Goal: Task Accomplishment & Management: Use online tool/utility

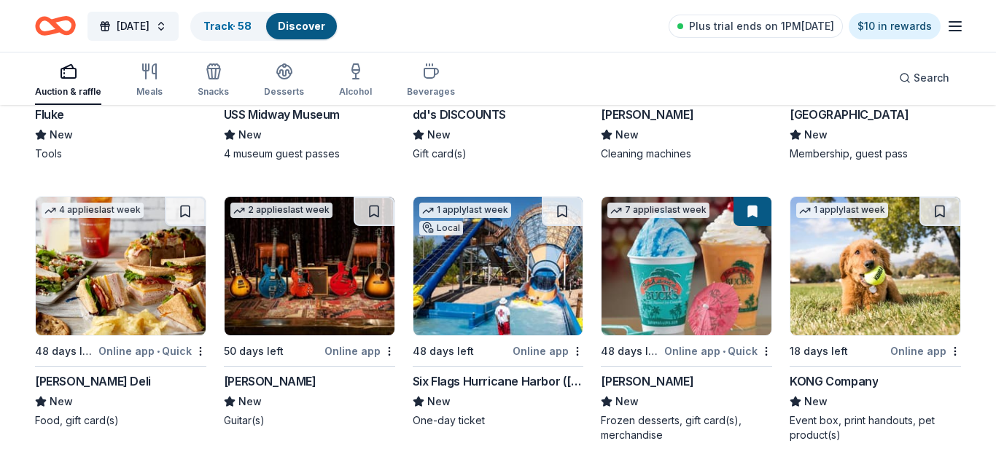
scroll to position [4266, 0]
click at [252, 27] on link "Track · 58" at bounding box center [228, 26] width 48 height 12
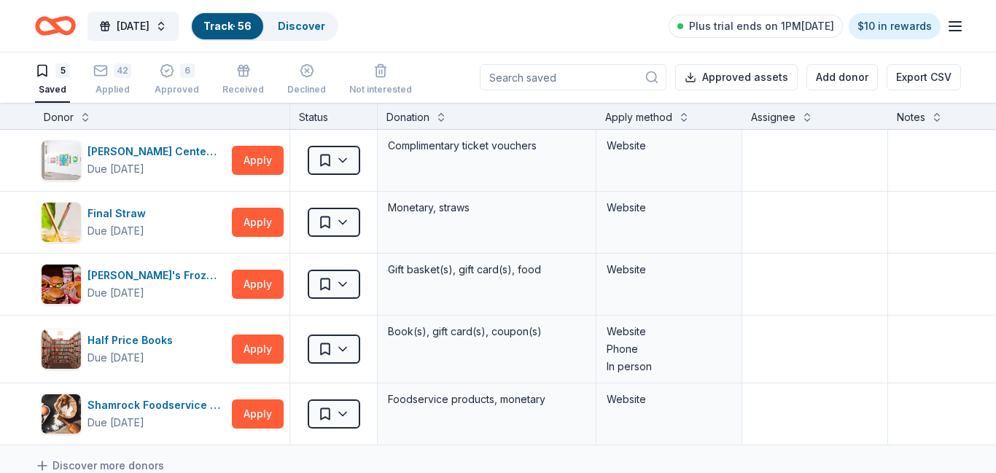
scroll to position [1, 0]
click at [606, 422] on div "Website" at bounding box center [670, 414] width 146 height 61
click at [110, 82] on div "43 Applied" at bounding box center [112, 80] width 38 height 32
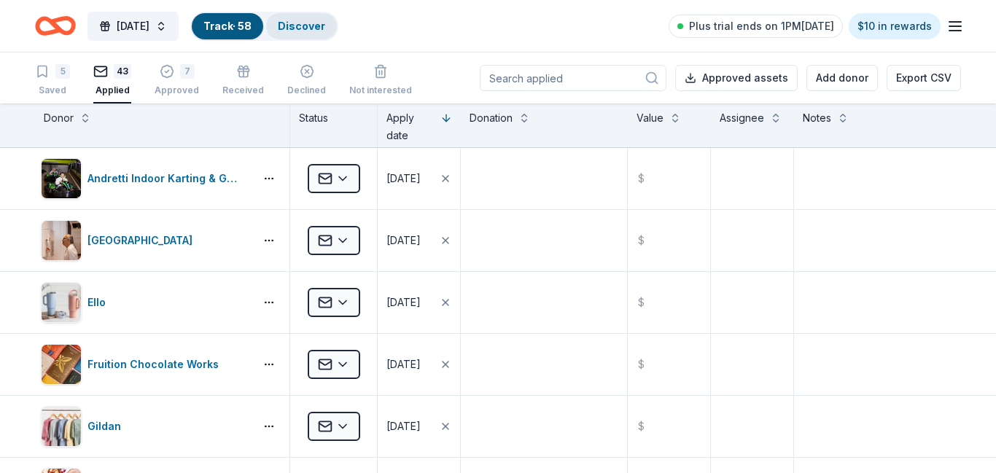
click at [325, 26] on link "Discover" at bounding box center [301, 26] width 47 height 12
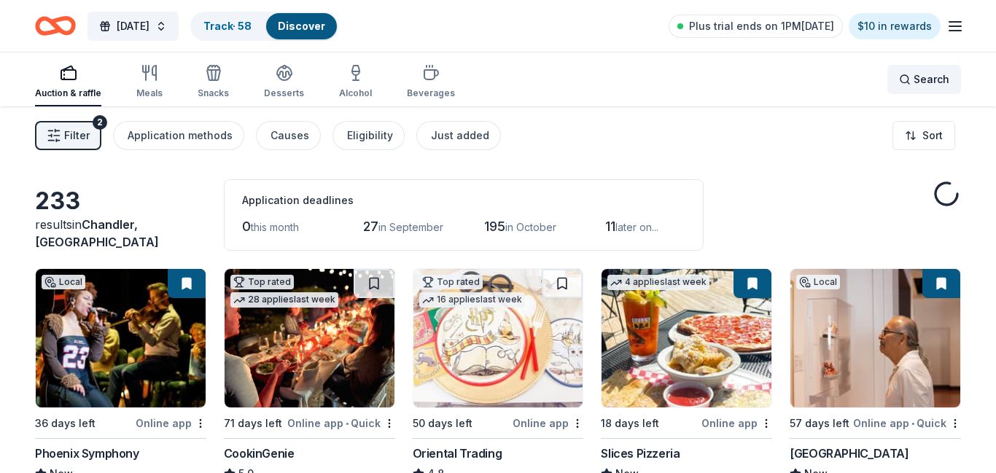
click at [936, 80] on span "Search" at bounding box center [932, 80] width 36 height 18
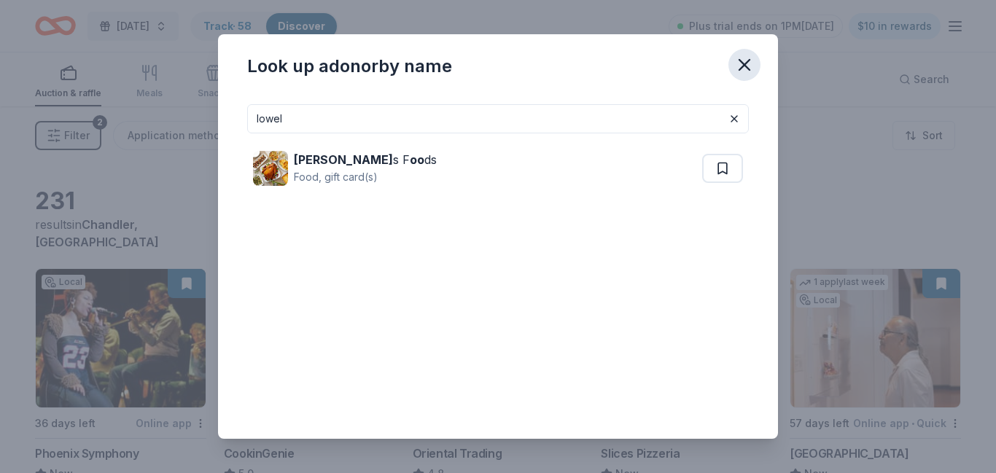
type input "lowel"
click at [743, 65] on icon "button" at bounding box center [745, 65] width 10 height 10
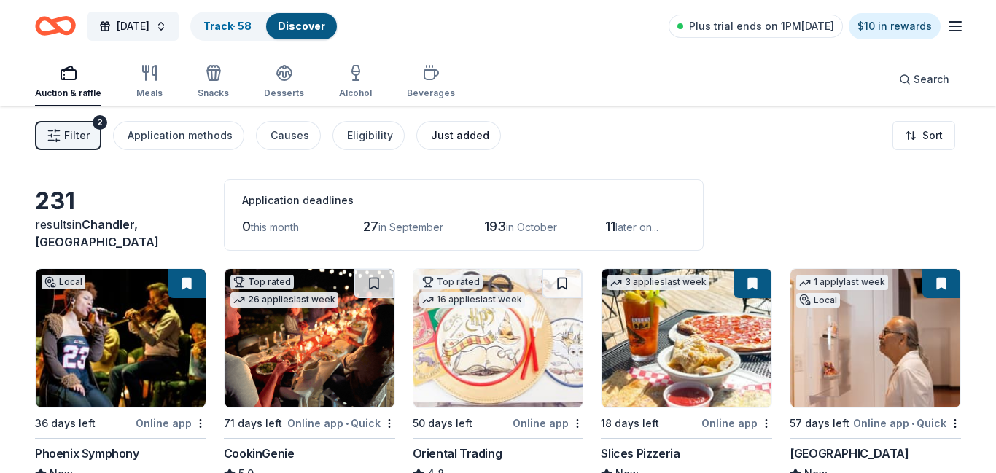
click at [454, 135] on div "Just added" at bounding box center [460, 136] width 58 height 18
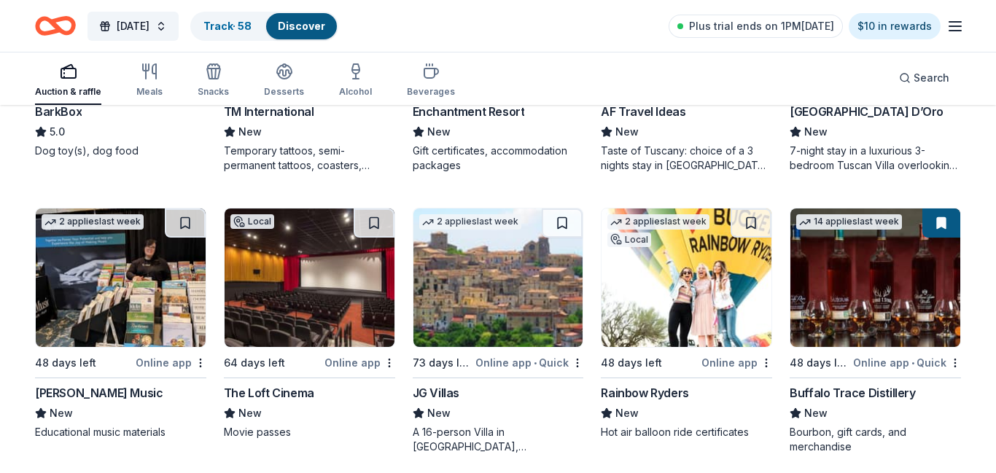
scroll to position [625, 0]
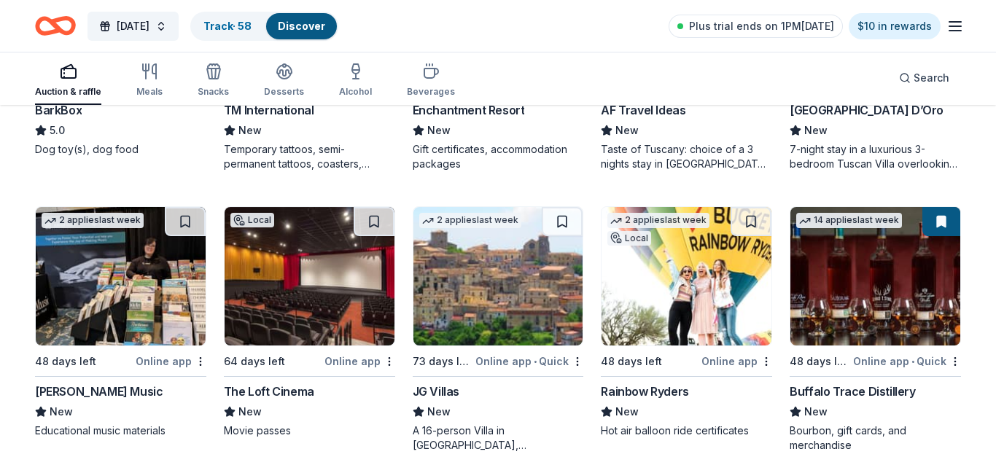
click at [172, 363] on div "Online app" at bounding box center [171, 361] width 71 height 18
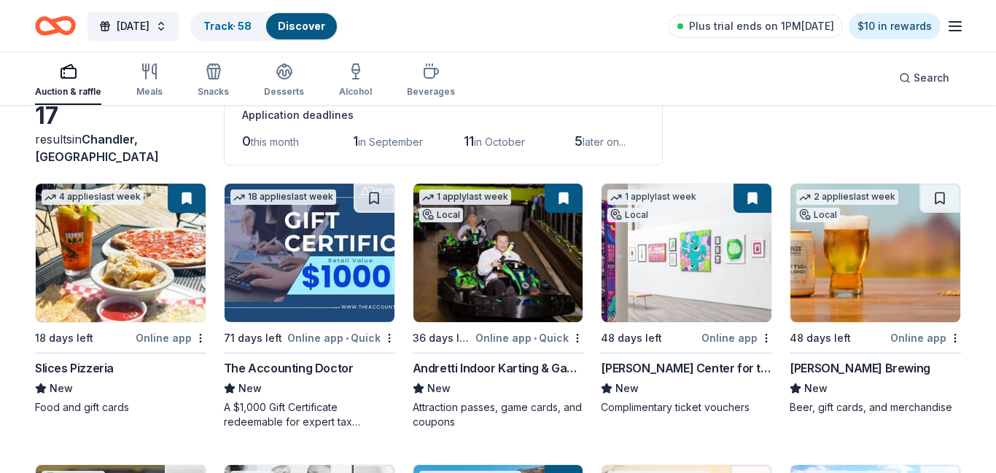
scroll to position [0, 0]
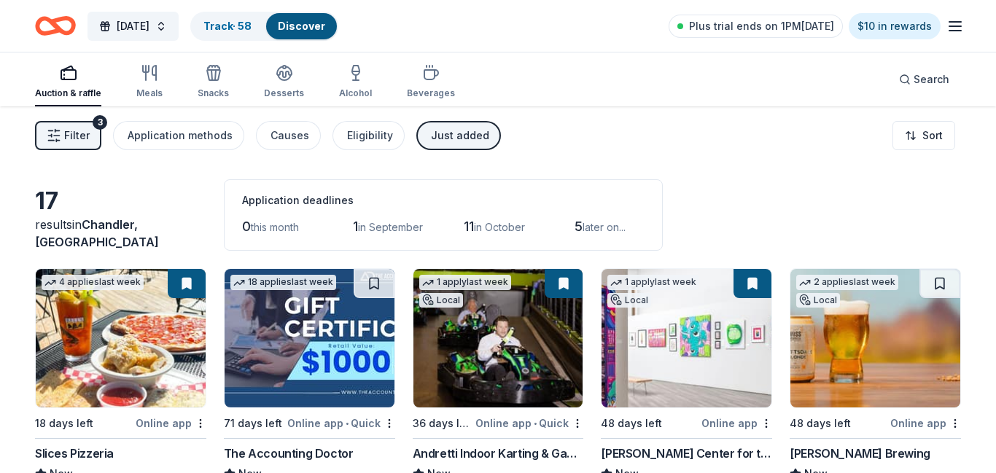
click at [457, 134] on div "Just added" at bounding box center [460, 136] width 58 height 18
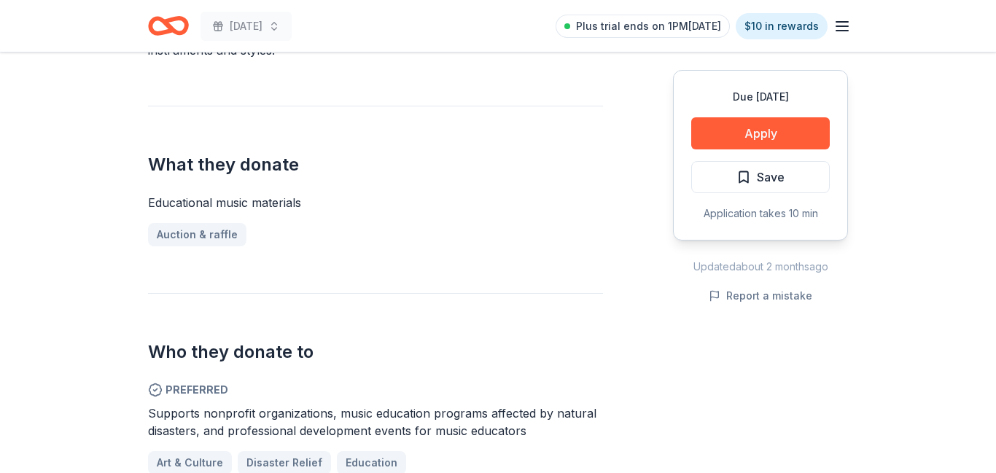
scroll to position [520, 0]
